Goal: Task Accomplishment & Management: Manage account settings

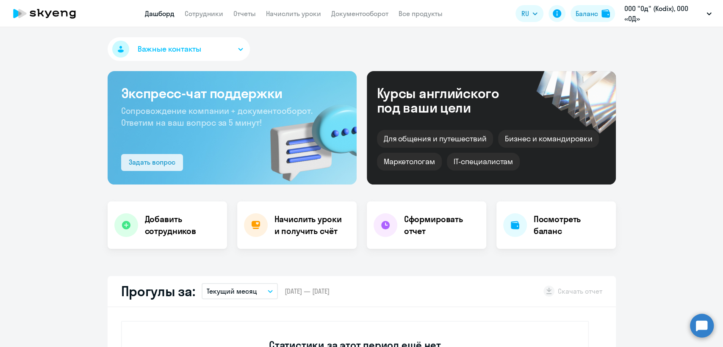
select select "30"
click at [203, 17] on link "Сотрудники" at bounding box center [204, 13] width 39 height 8
select select "30"
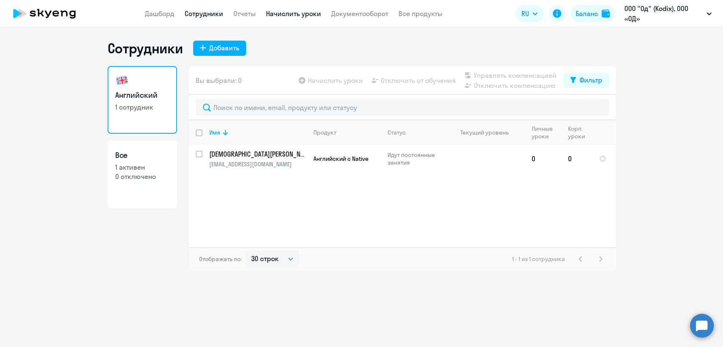
click at [294, 14] on link "Начислить уроки" at bounding box center [293, 13] width 55 height 8
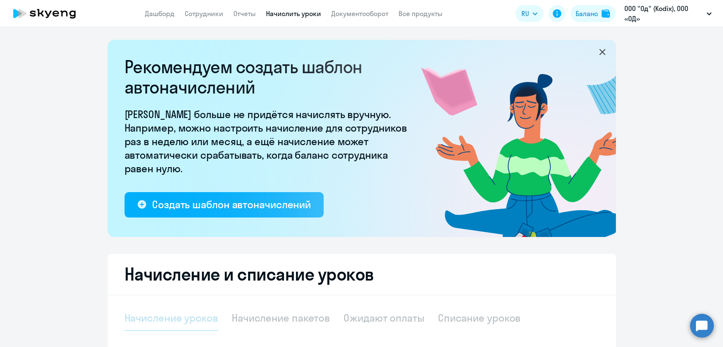
select select "10"
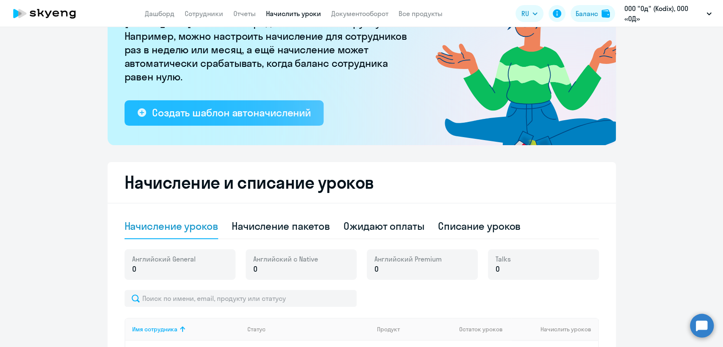
scroll to position [141, 0]
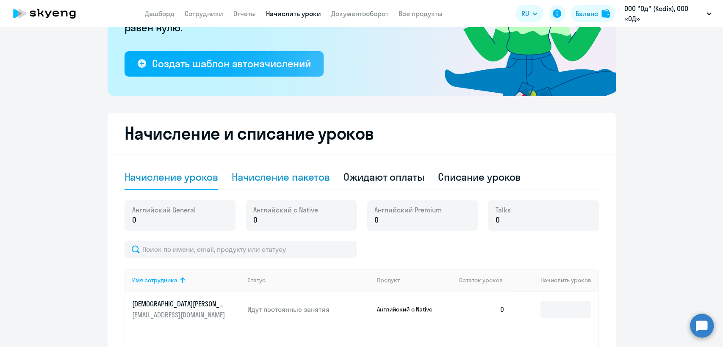
click at [291, 179] on div "Начисление пакетов" at bounding box center [281, 177] width 98 height 14
select select "10"
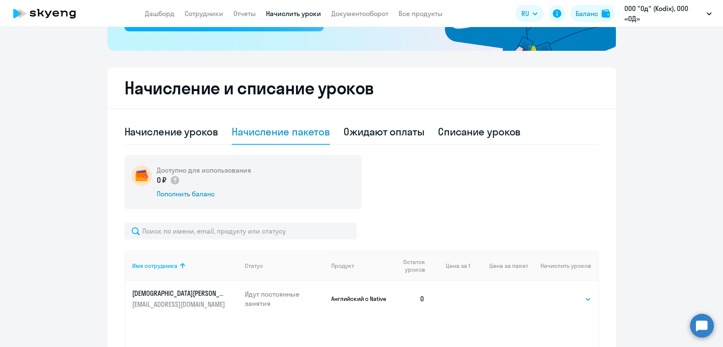
scroll to position [282, 0]
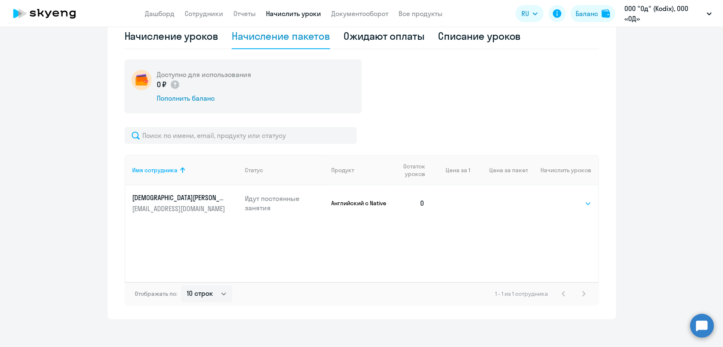
click at [563, 206] on select "Выбрать 4 8 16 32 64 96 128" at bounding box center [574, 204] width 35 height 10
select select "8"
click at [557, 199] on select "Выбрать 4 8 16 32 64 96 128" at bounding box center [574, 204] width 35 height 10
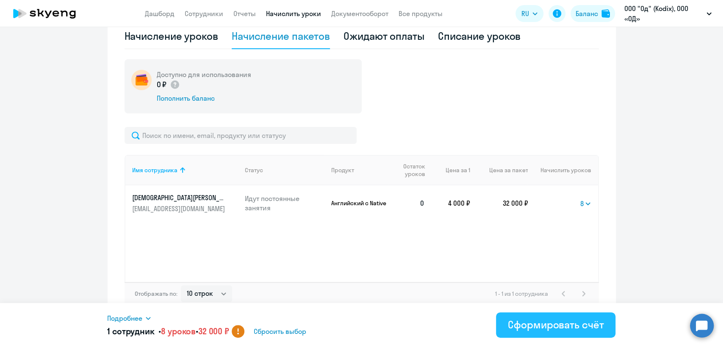
click at [569, 314] on button "Сформировать счёт" at bounding box center [555, 325] width 119 height 25
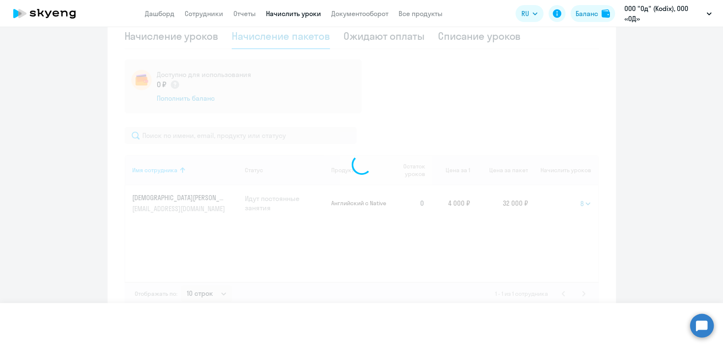
select select
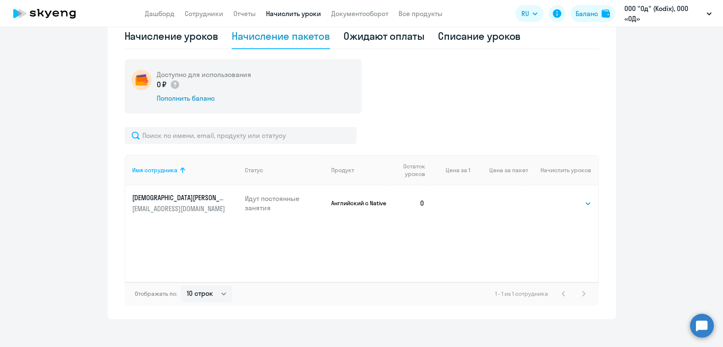
click at [181, 17] on nav "Дашборд Сотрудники Отчеты Начислить уроки Документооборот Все продукты" at bounding box center [294, 13] width 298 height 11
click at [194, 15] on link "Сотрудники" at bounding box center [204, 13] width 39 height 8
select select "30"
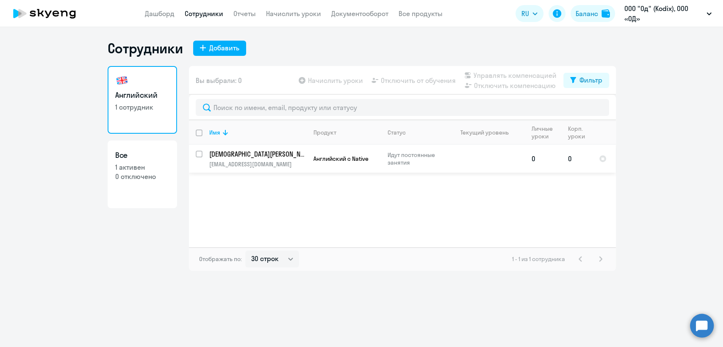
click at [264, 161] on p "[EMAIL_ADDRESS][DOMAIN_NAME]" at bounding box center [257, 165] width 97 height 8
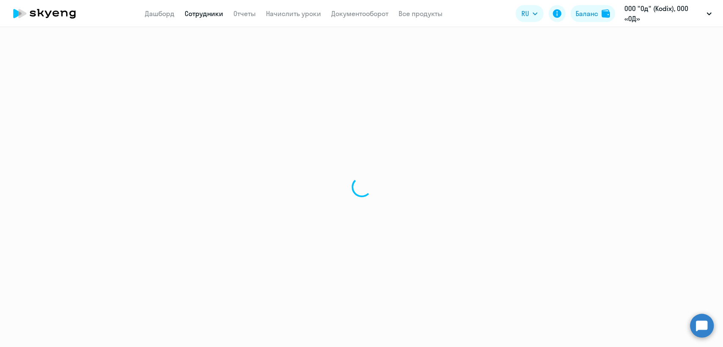
select select "english"
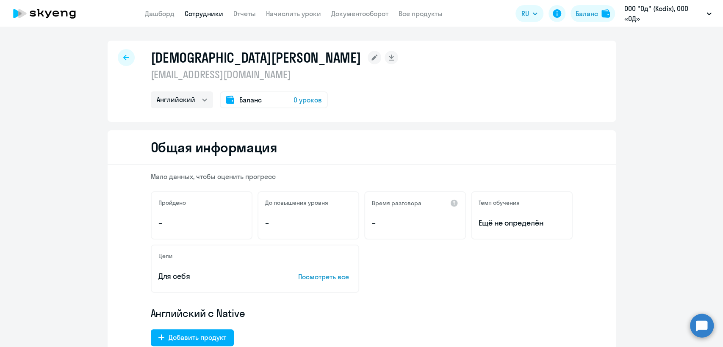
drag, startPoint x: 274, startPoint y: 61, endPoint x: 141, endPoint y: 58, distance: 133.0
click at [141, 58] on div "[DEMOGRAPHIC_DATA][PERSON_NAME] [EMAIL_ADDRESS][DOMAIN_NAME] Английский Баланс …" at bounding box center [362, 81] width 508 height 81
copy h1 "[DEMOGRAPHIC_DATA][PERSON_NAME]"
drag, startPoint x: 207, startPoint y: 73, endPoint x: 148, endPoint y: 78, distance: 59.0
click at [146, 74] on div "[DEMOGRAPHIC_DATA][PERSON_NAME] [EMAIL_ADDRESS][DOMAIN_NAME] Английский Баланс …" at bounding box center [362, 81] width 508 height 81
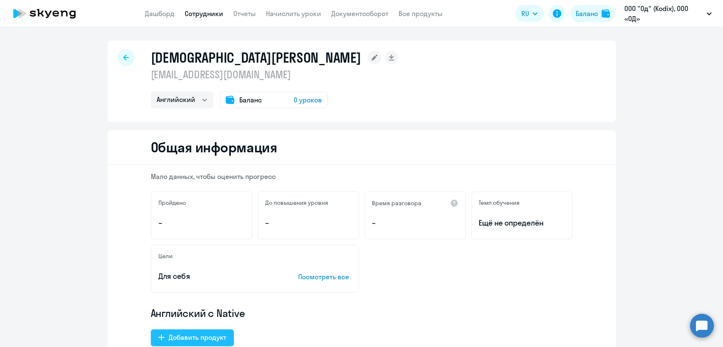
copy p "[EMAIL_ADDRESS][DOMAIN_NAME]"
